Goal: Task Accomplishment & Management: Manage account settings

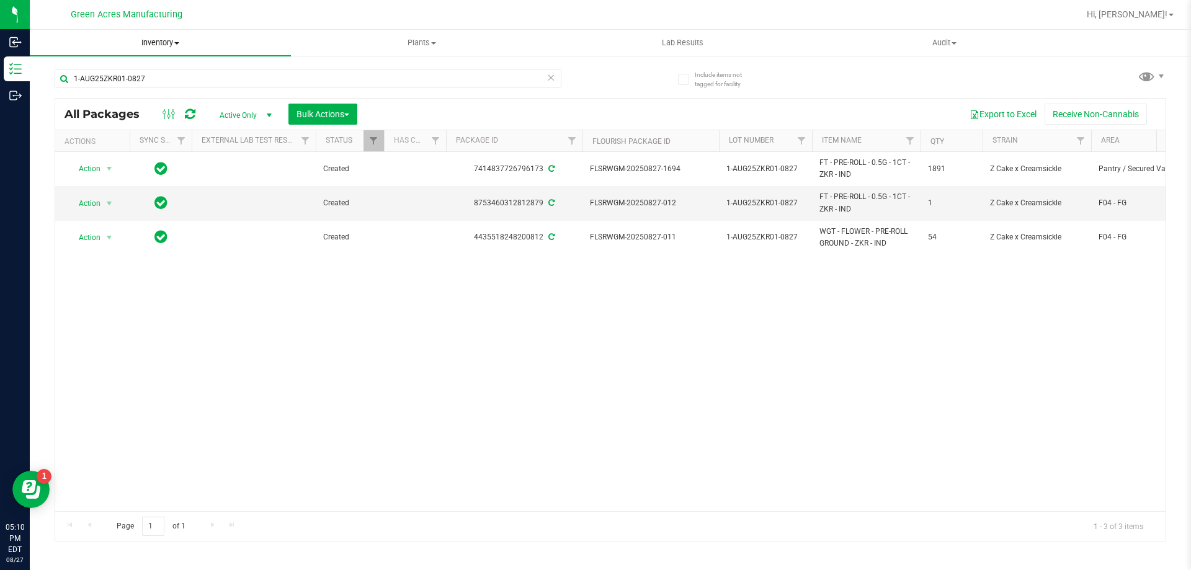
click at [158, 39] on span "Inventory" at bounding box center [160, 42] width 261 height 11
click at [761, 278] on div "Action Action Adjust qty Create package Edit attributes Global inventory Locate…" at bounding box center [610, 331] width 1110 height 359
click at [186, 113] on icon at bounding box center [190, 114] width 11 height 12
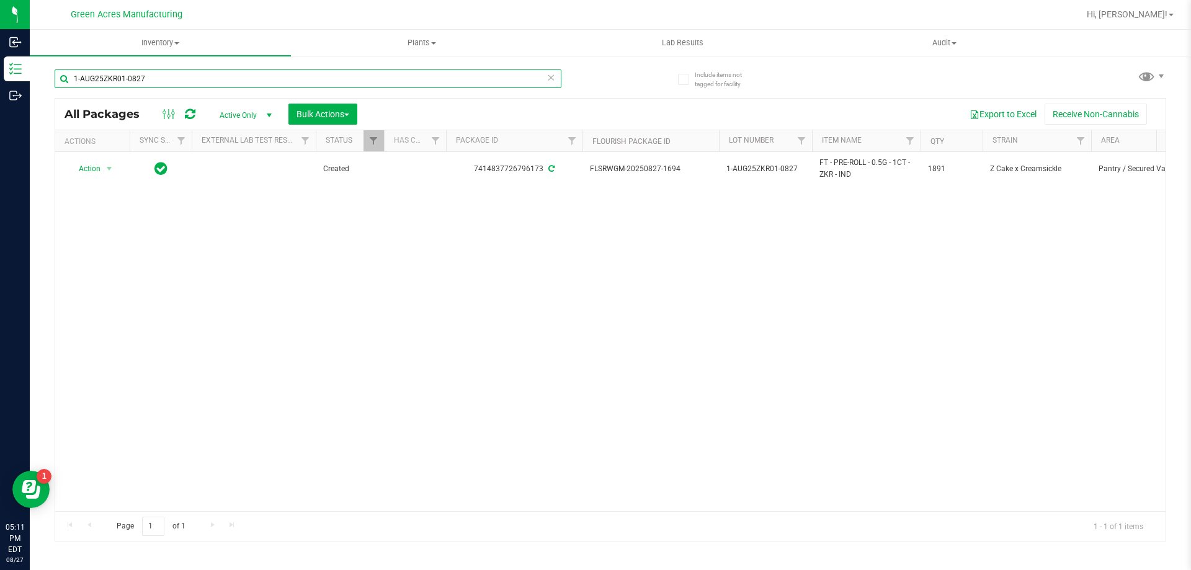
click at [272, 78] on input "1-AUG25ZKR01-0827" at bounding box center [308, 78] width 507 height 19
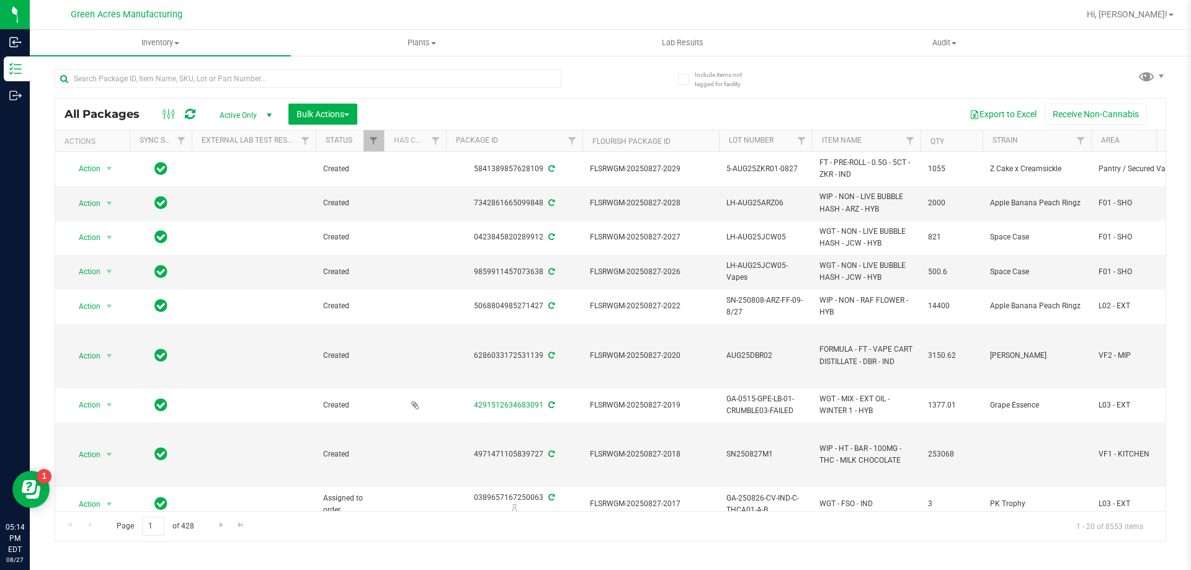
click at [1142, 4] on div "Hi, [PERSON_NAME]!" at bounding box center [1129, 15] width 97 height 22
click at [1140, 11] on span "Hi, [PERSON_NAME]!" at bounding box center [1126, 14] width 81 height 10
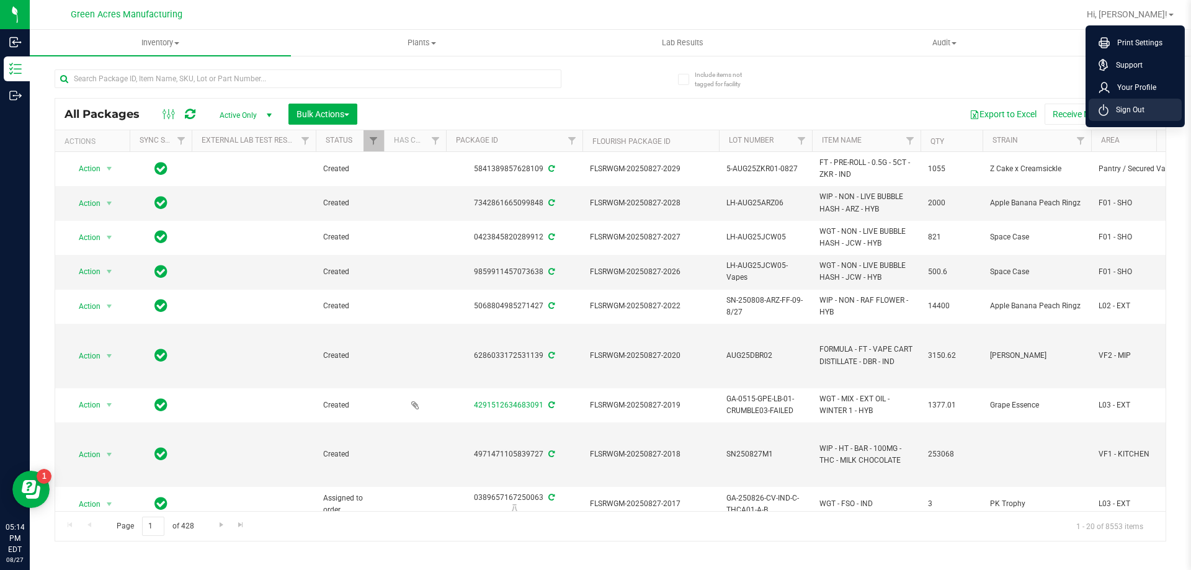
click at [1122, 111] on span "Sign Out" at bounding box center [1126, 110] width 36 height 12
